Goal: Navigation & Orientation: Find specific page/section

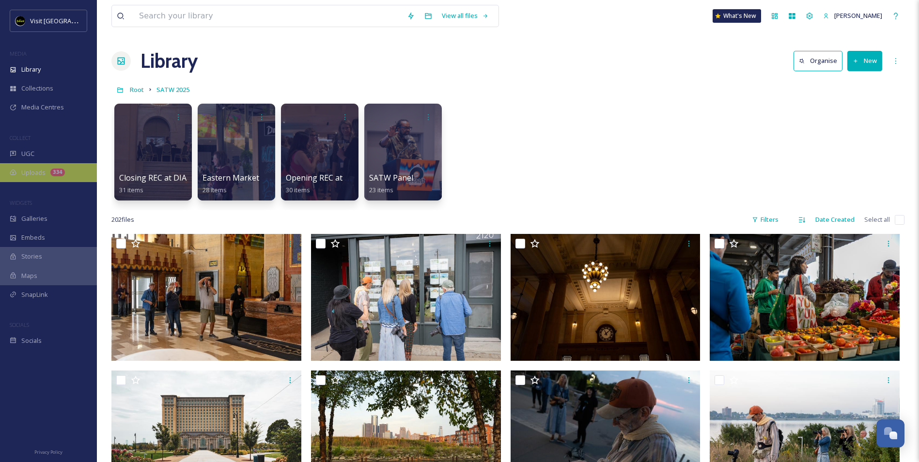
click at [52, 167] on div "Uploads 334" at bounding box center [48, 172] width 97 height 19
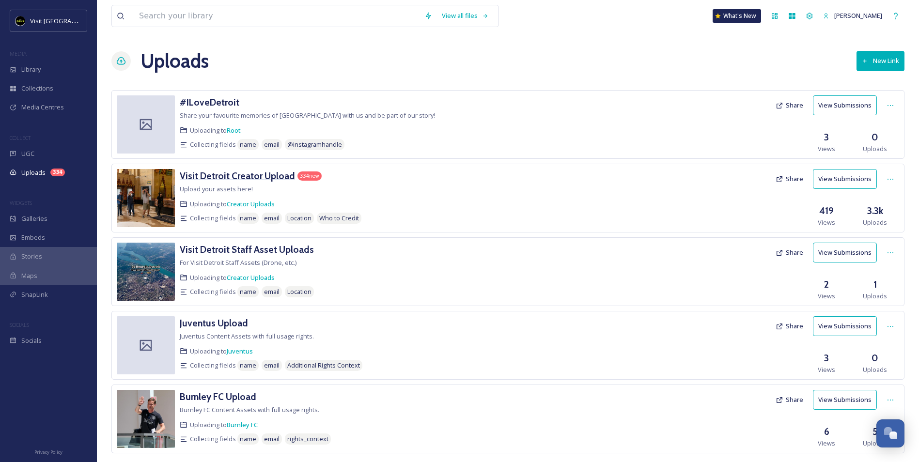
click at [244, 179] on h3 "Visit Detroit Creator Upload" at bounding box center [237, 176] width 115 height 12
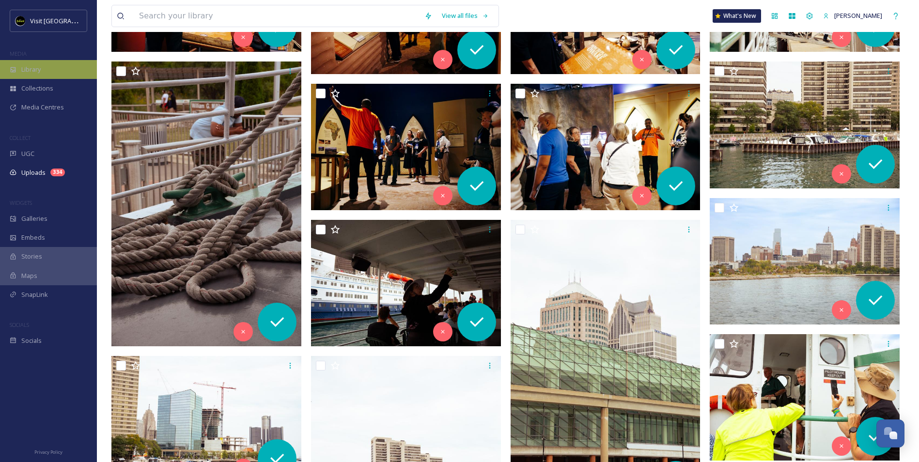
scroll to position [1744, 0]
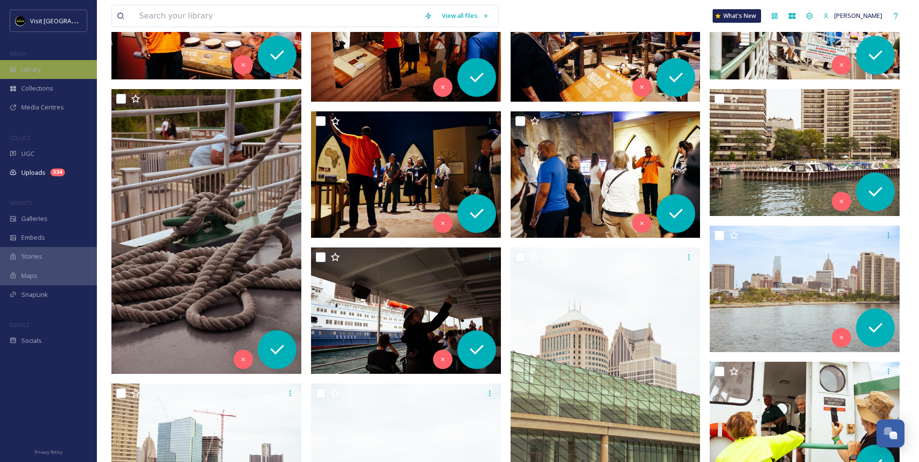
click at [34, 75] on div "Library" at bounding box center [48, 69] width 97 height 19
